Goal: Go to known website: Access a specific website the user already knows

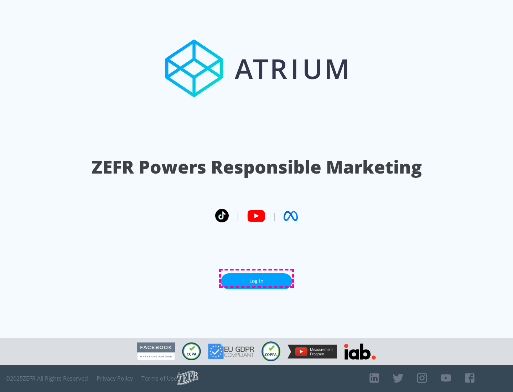
click at [256, 278] on link "Log In" at bounding box center [256, 281] width 71 height 16
